Goal: Information Seeking & Learning: Learn about a topic

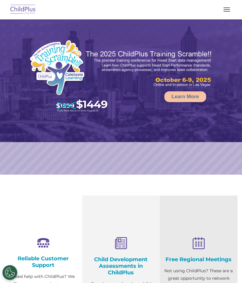
select select "MEDIUM"
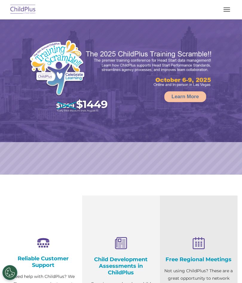
select select "MEDIUM"
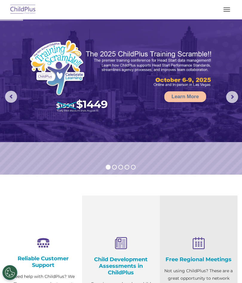
click at [223, 7] on button "button" at bounding box center [227, 10] width 13 height 10
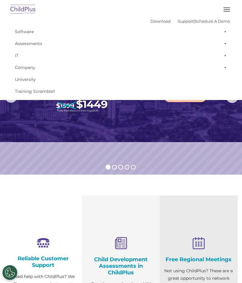
click at [227, 190] on section "Reliable Customer Support Need help with ChildPlus? We offer many convenient wa…" at bounding box center [121, 287] width 242 height 225
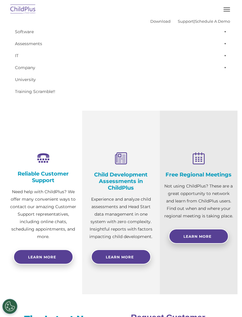
scroll to position [85, 0]
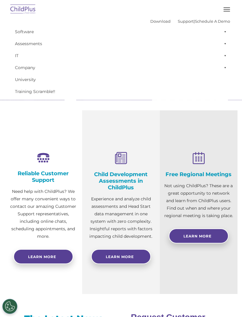
click at [126, 259] on link "Learn More" at bounding box center [121, 256] width 60 height 15
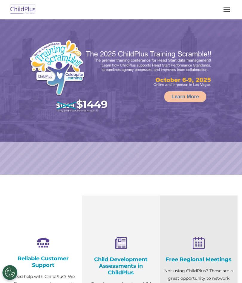
select select "MEDIUM"
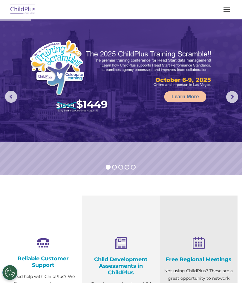
click at [28, 8] on img at bounding box center [23, 10] width 28 height 14
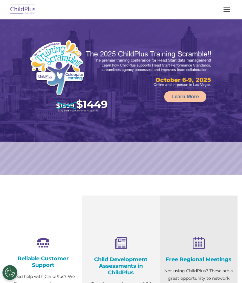
select select "MEDIUM"
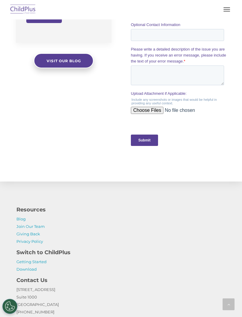
scroll to position [599, 0]
